Goal: Task Accomplishment & Management: Manage account settings

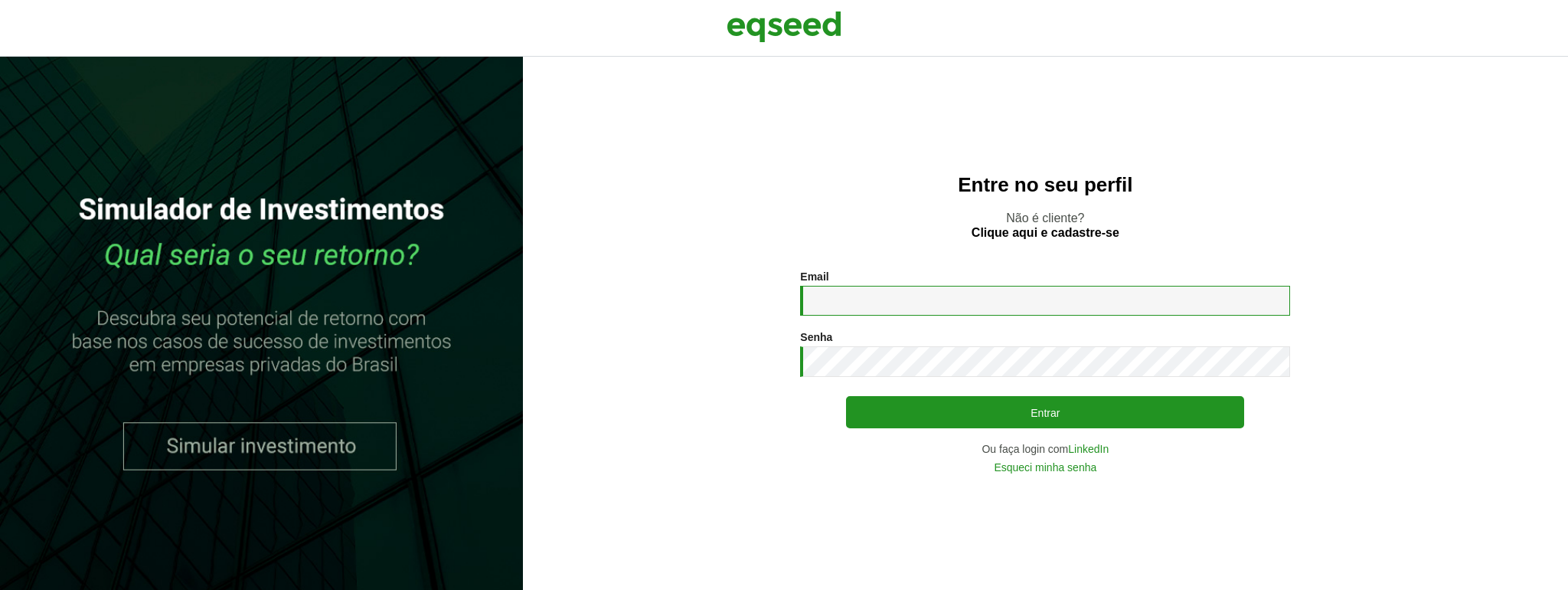
click at [974, 298] on input "Email *" at bounding box center [1045, 300] width 490 height 30
type input "**********"
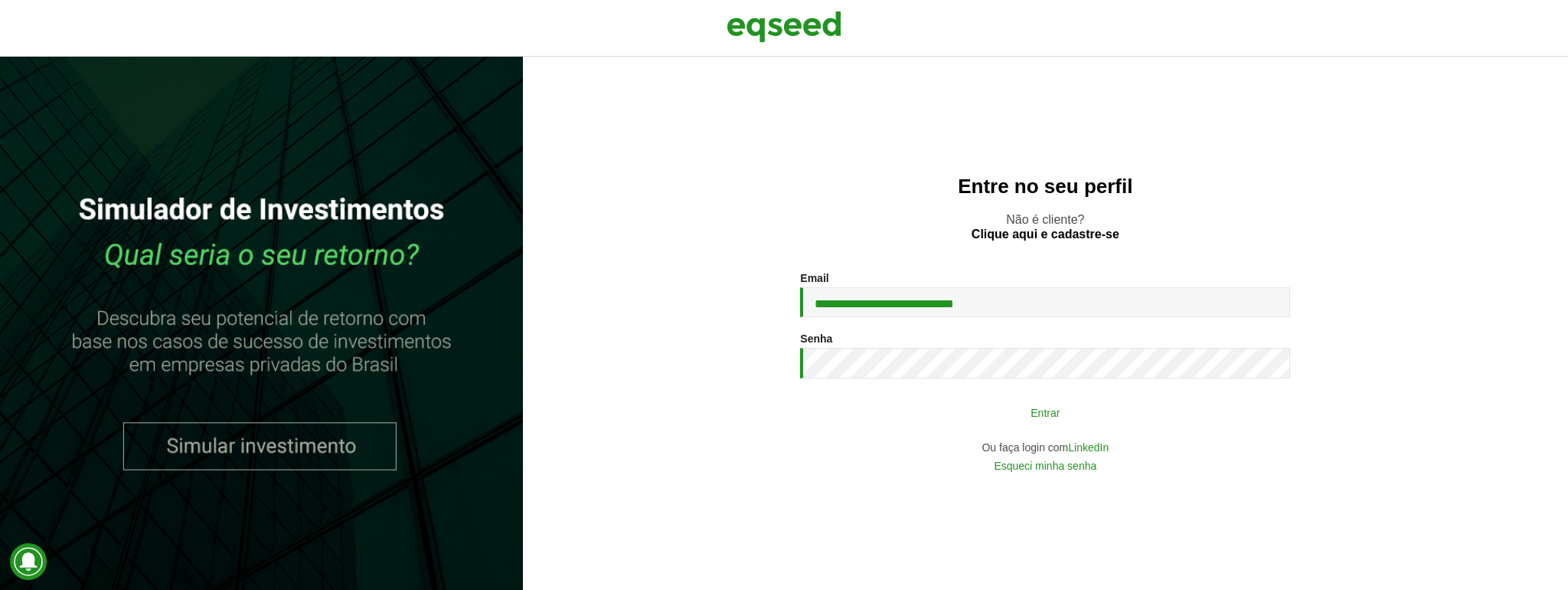
click at [958, 413] on button "Entrar" at bounding box center [1045, 413] width 398 height 29
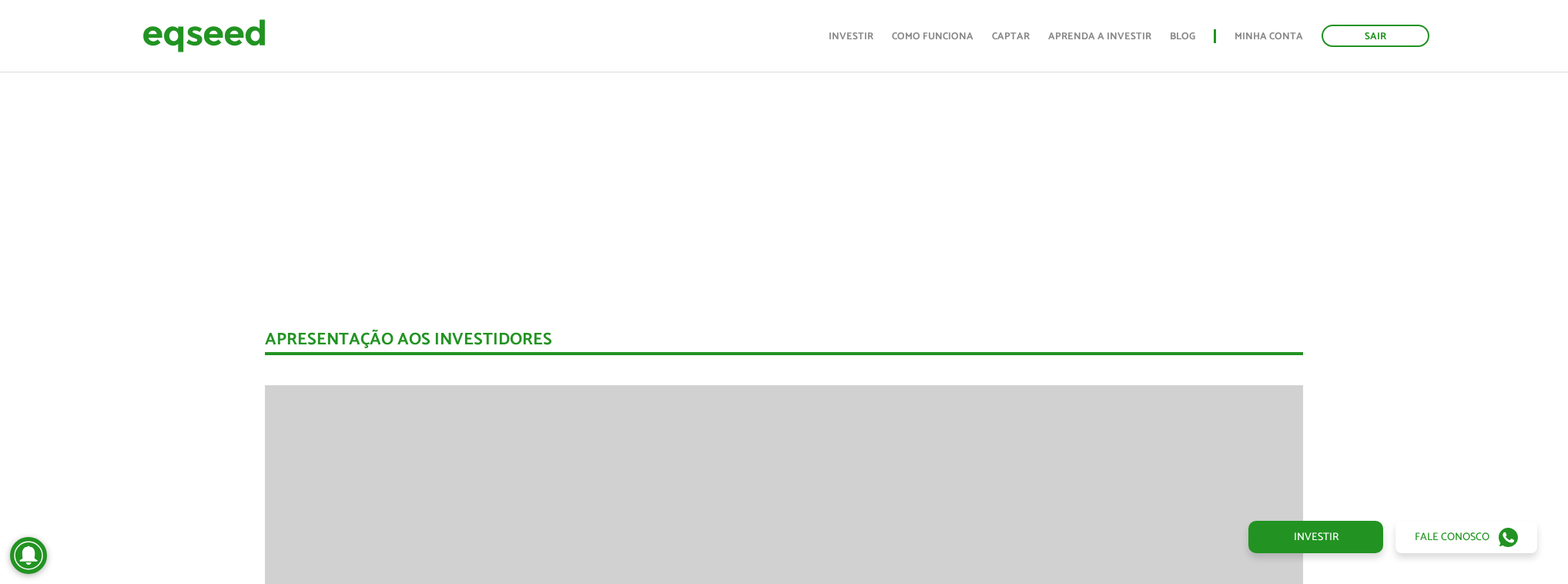
scroll to position [1789, 0]
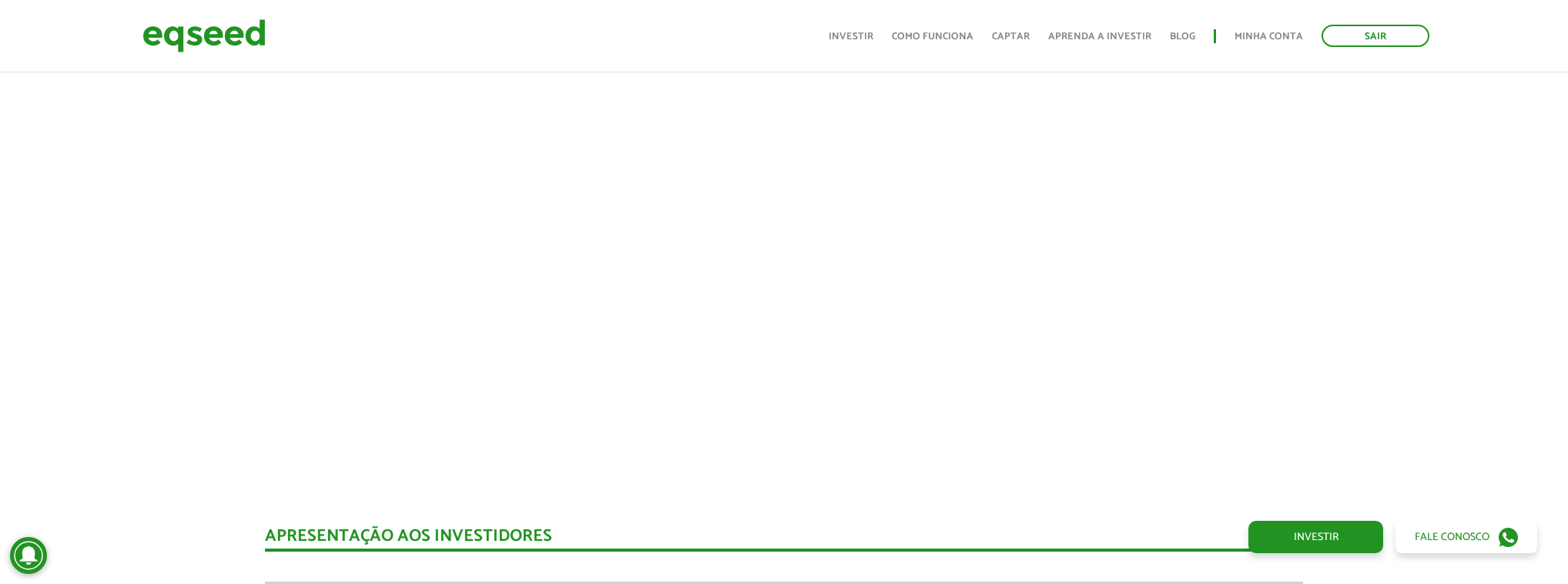
scroll to position [1539, 0]
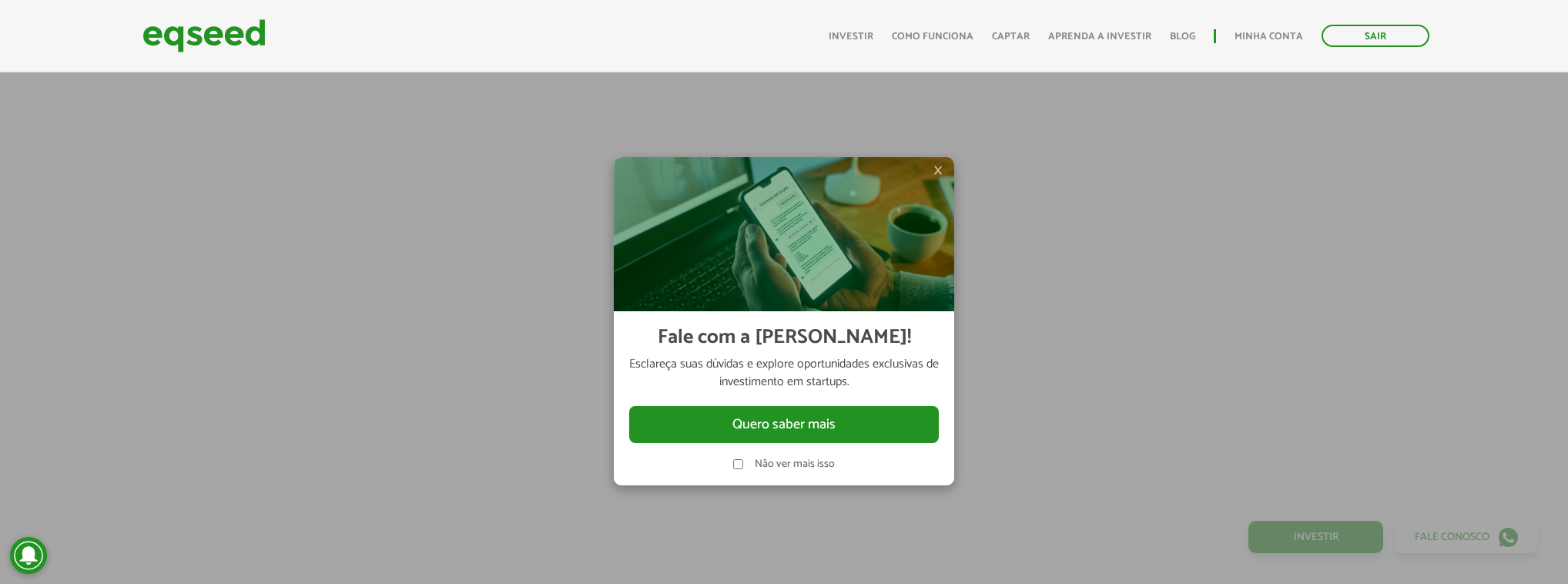
click at [940, 172] on span "×" at bounding box center [938, 170] width 10 height 18
